Goal: Task Accomplishment & Management: Manage account settings

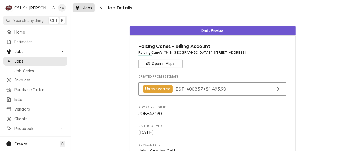
click at [82, 10] on div "Jobs" at bounding box center [84, 7] width 20 height 7
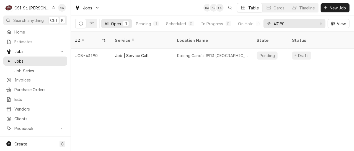
drag, startPoint x: 289, startPoint y: 24, endPoint x: 274, endPoint y: 25, distance: 15.5
click at [274, 25] on input "43190" at bounding box center [294, 23] width 42 height 9
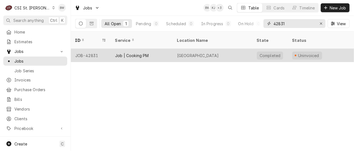
type input "42831"
click at [93, 49] on div "JOB-42831" at bounding box center [91, 55] width 40 height 13
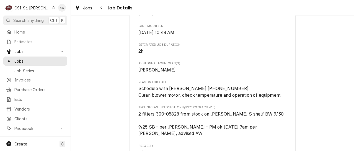
scroll to position [304, 0]
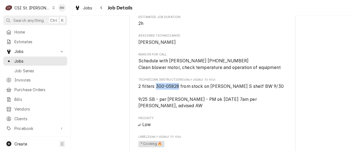
drag, startPoint x: 177, startPoint y: 85, endPoint x: 154, endPoint y: 85, distance: 22.7
click at [154, 85] on span "2 filters 300-05828 from stock on Ryan S shelf BW 9/30 9/25 SB - per Christophe…" at bounding box center [210, 96] width 145 height 25
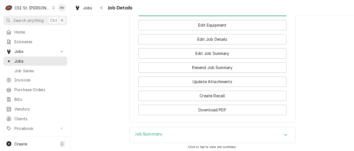
scroll to position [642, 0]
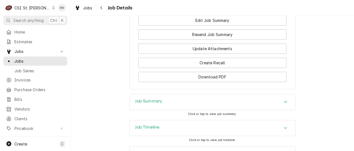
click at [151, 98] on div "Job Summary" at bounding box center [148, 101] width 27 height 7
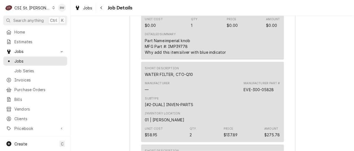
scroll to position [1942, 0]
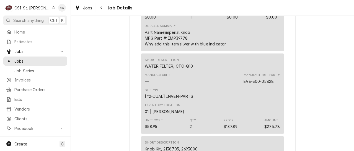
click at [224, 101] on div "Inventory Location 01 | RYAN SMITH" at bounding box center [212, 108] width 135 height 15
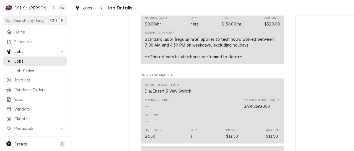
scroll to position [1748, 0]
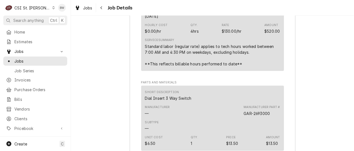
click at [194, 135] on div "Qty. 1" at bounding box center [194, 140] width 7 height 11
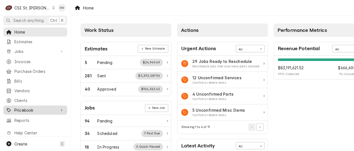
click at [30, 107] on div "Pricebook" at bounding box center [35, 110] width 62 height 7
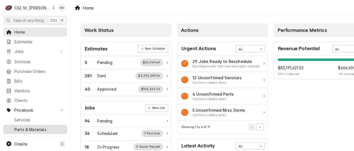
click at [30, 126] on span "Parts & Materials" at bounding box center [39, 129] width 50 height 6
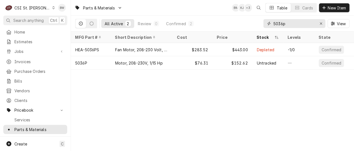
drag, startPoint x: 286, startPoint y: 22, endPoint x: 268, endPoint y: 24, distance: 18.9
click at [268, 24] on div "5036p" at bounding box center [294, 23] width 62 height 9
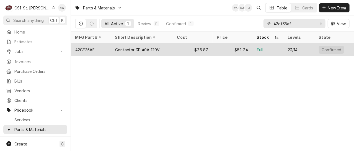
type input "42cf35af"
click at [96, 46] on div "42CF35AF" at bounding box center [91, 49] width 40 height 13
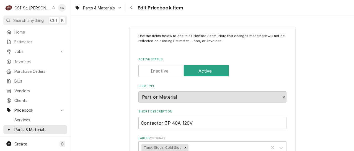
type textarea "x"
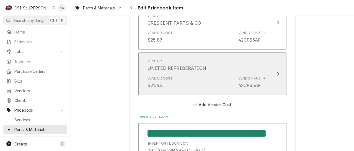
scroll to position [526, 0]
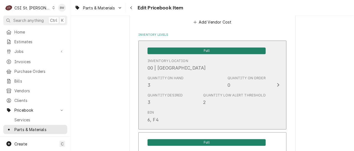
click at [187, 80] on div "Quantity on Hand 3 Quantity on Order 0" at bounding box center [206, 81] width 118 height 17
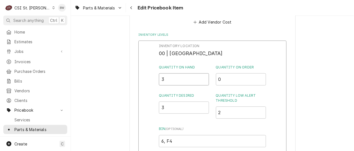
drag, startPoint x: 174, startPoint y: 82, endPoint x: 150, endPoint y: 84, distance: 24.1
click at [150, 84] on div "Inventory Location 00 | STL WAREHOUSE Quantity on Hand 3 Quantity on Order 0 Qu…" at bounding box center [212, 112] width 148 height 144
type input "2"
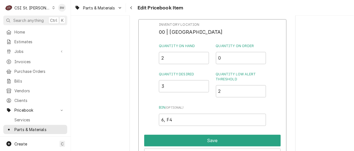
scroll to position [609, 0]
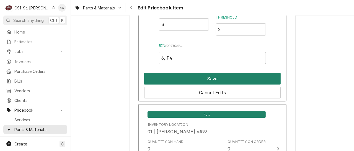
click at [193, 82] on button "Save" at bounding box center [212, 79] width 136 height 12
type textarea "x"
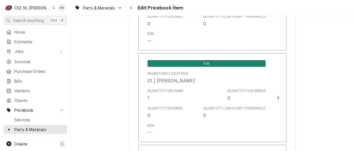
scroll to position [1439, 0]
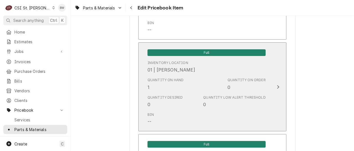
click at [187, 92] on div "Quantity on Hand 1 Quantity on Order 0" at bounding box center [206, 83] width 118 height 17
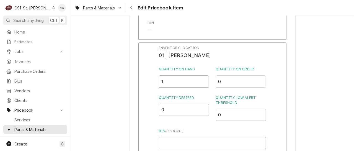
drag, startPoint x: 169, startPoint y: 85, endPoint x: 133, endPoint y: 84, distance: 36.8
type input "2"
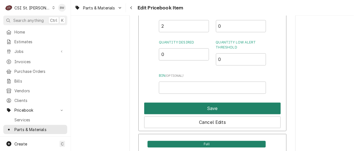
click at [198, 107] on button "Save" at bounding box center [212, 108] width 136 height 12
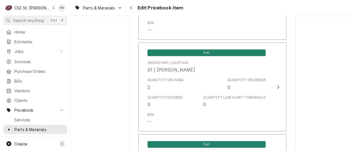
scroll to position [4931, 0]
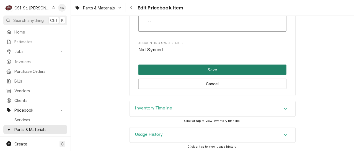
click at [186, 67] on button "Save" at bounding box center [212, 69] width 148 height 10
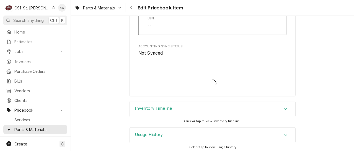
type textarea "x"
